Goal: Task Accomplishment & Management: Use online tool/utility

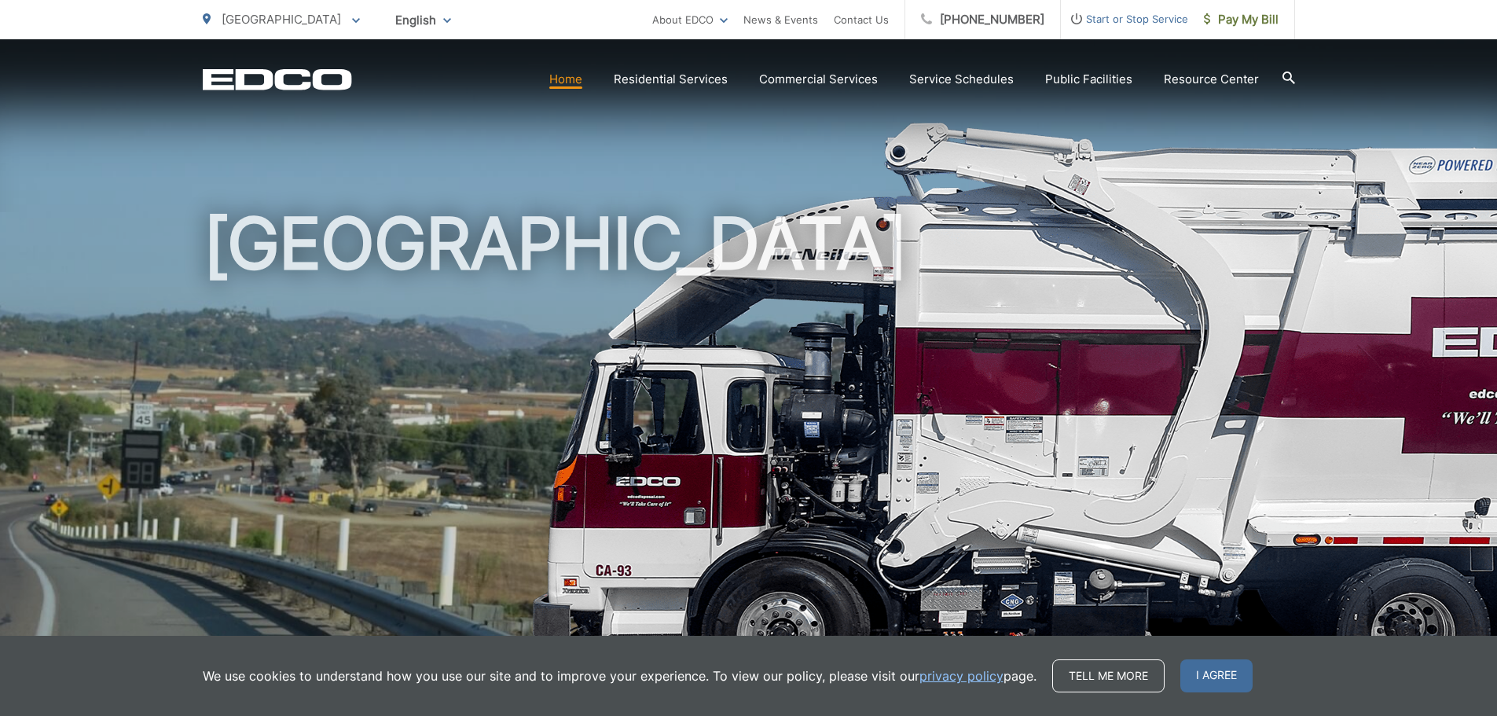
click at [1282, 75] on icon at bounding box center [1288, 78] width 13 height 13
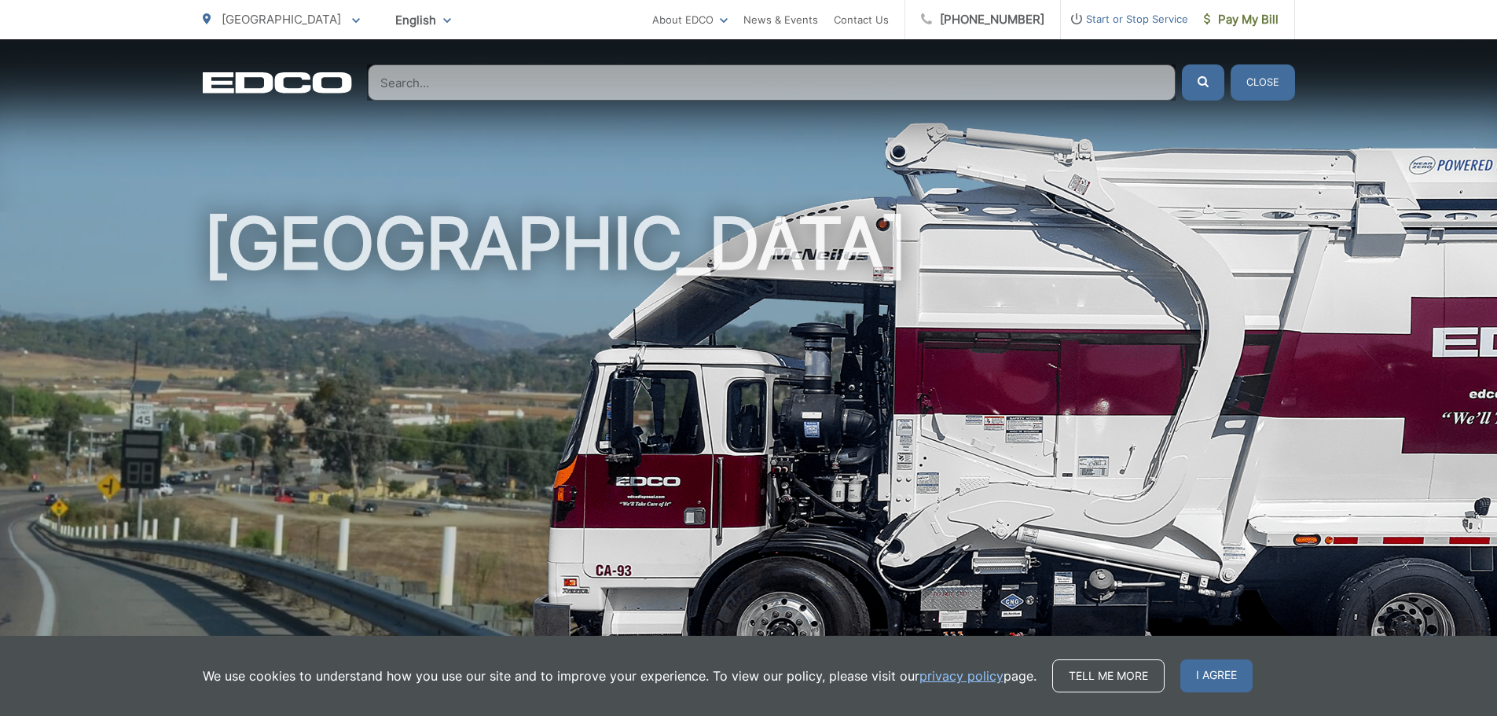
click at [1231, 110] on div "[GEOGRAPHIC_DATA]" at bounding box center [749, 363] width 1092 height 648
click at [1258, 86] on button "Close" at bounding box center [1263, 82] width 64 height 36
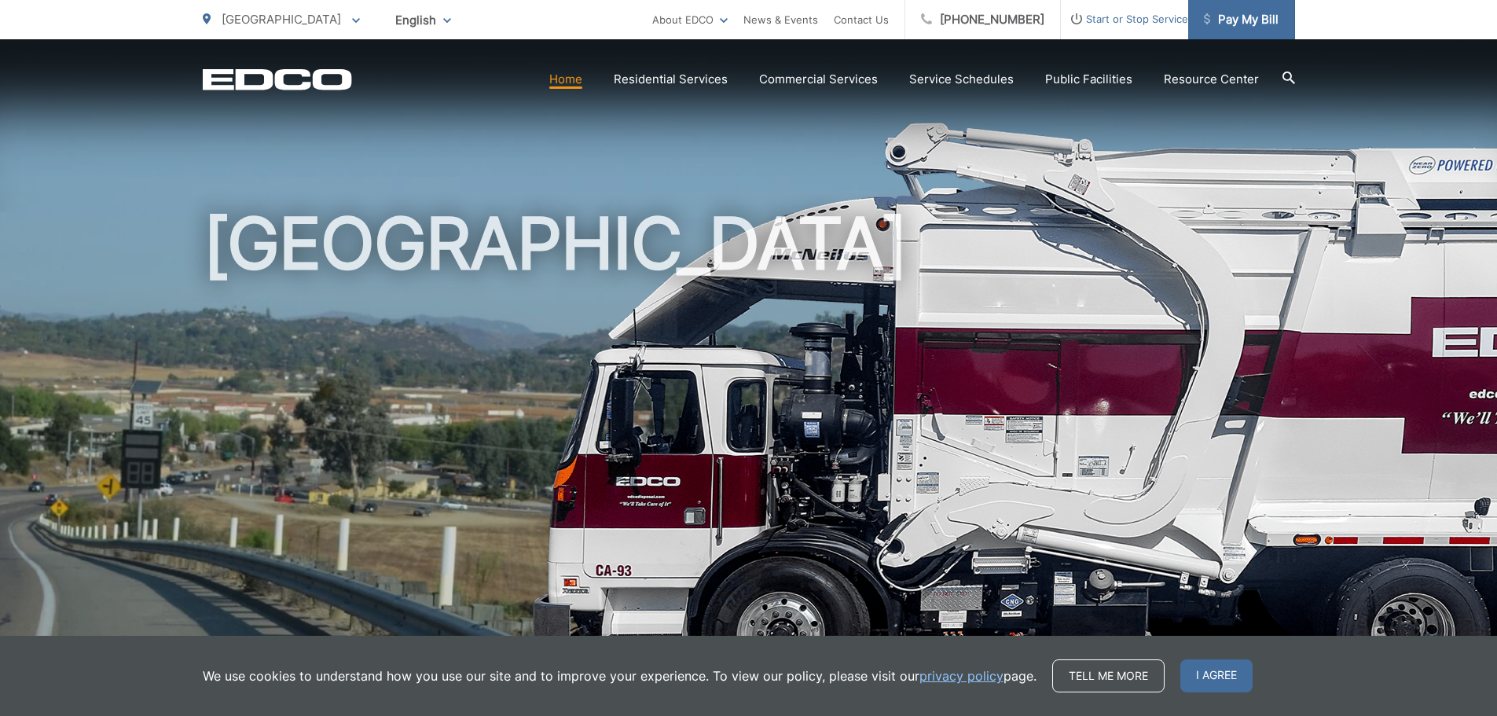
click at [1235, 21] on span "Pay My Bill" at bounding box center [1241, 19] width 75 height 19
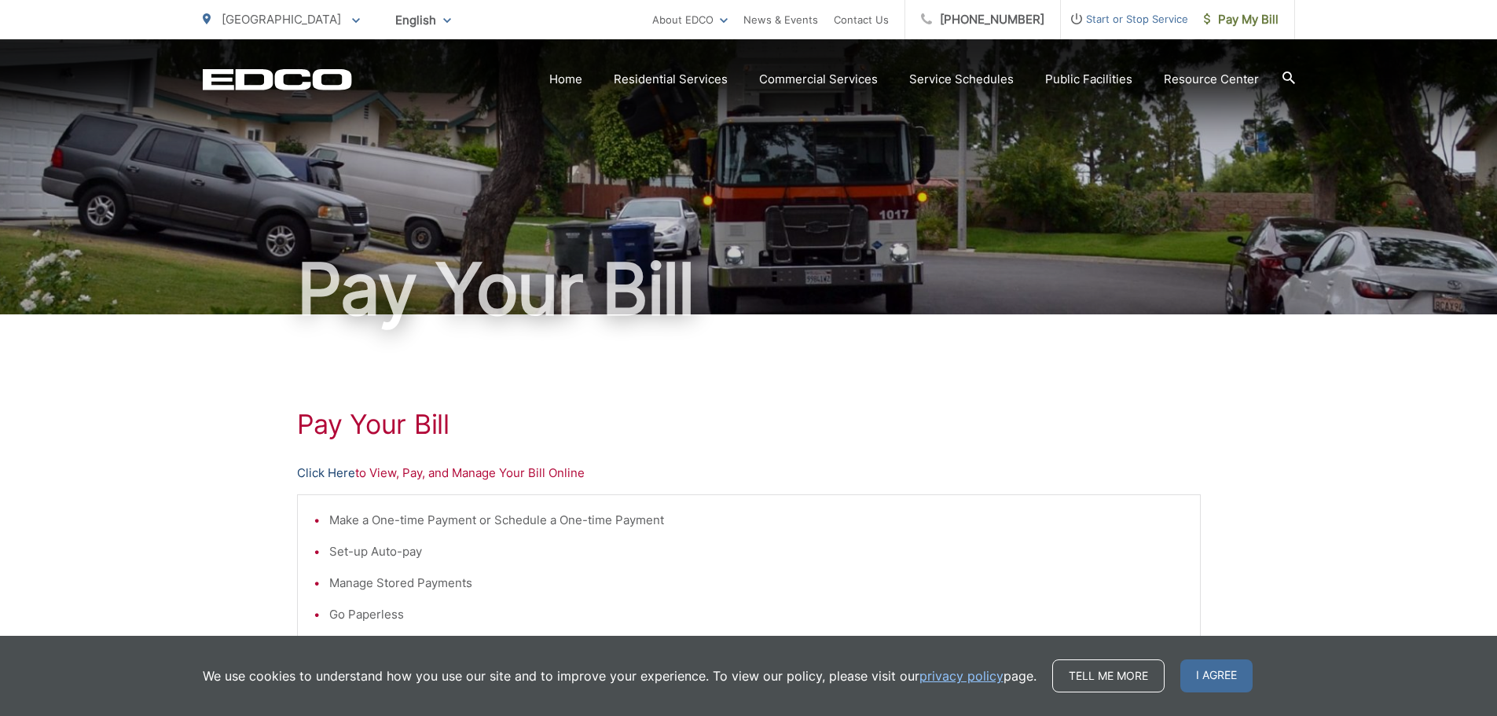
click at [318, 469] on link "Click Here" at bounding box center [326, 473] width 58 height 19
